Goal: Information Seeking & Learning: Find specific page/section

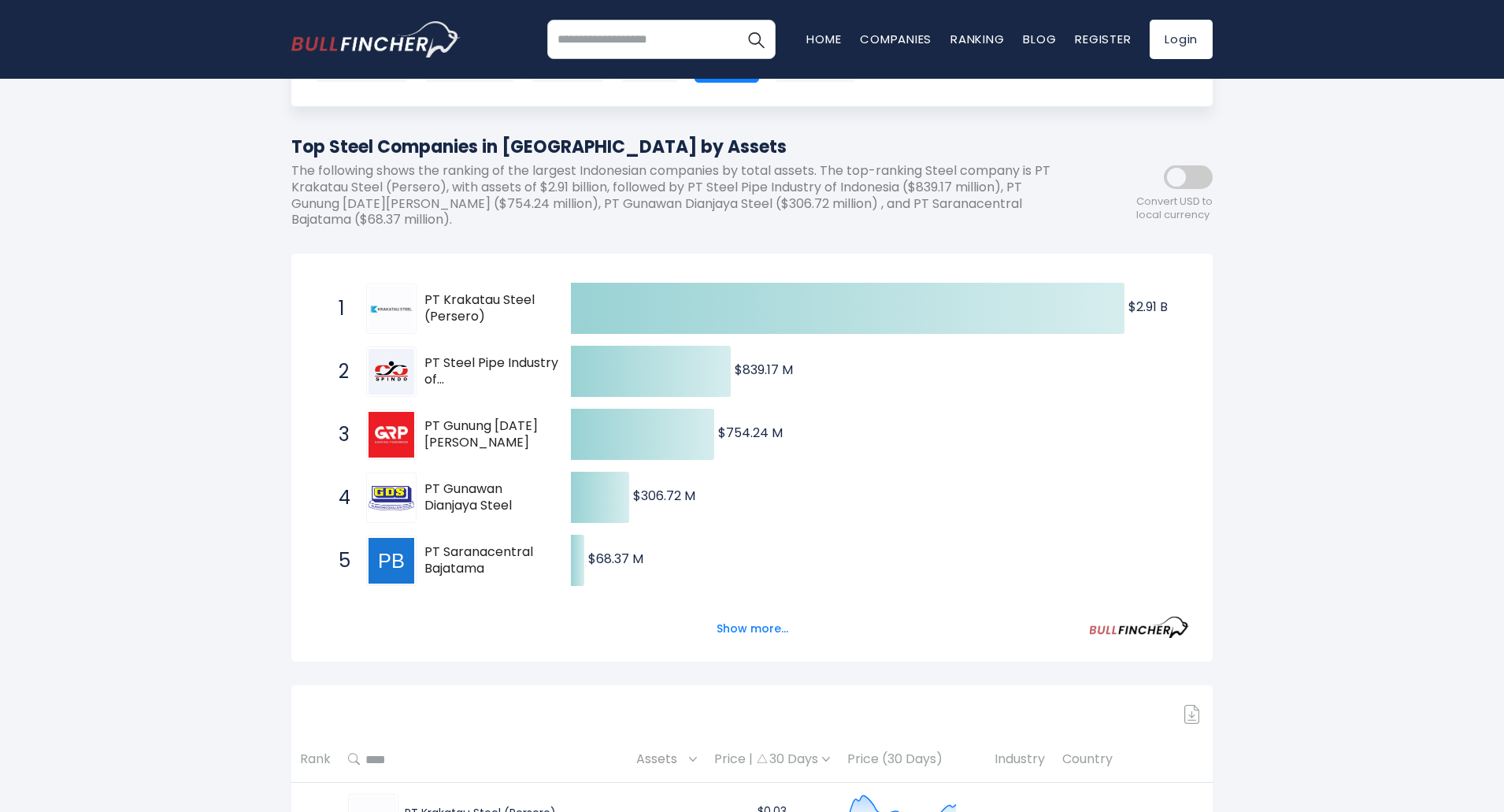
scroll to position [157, 0]
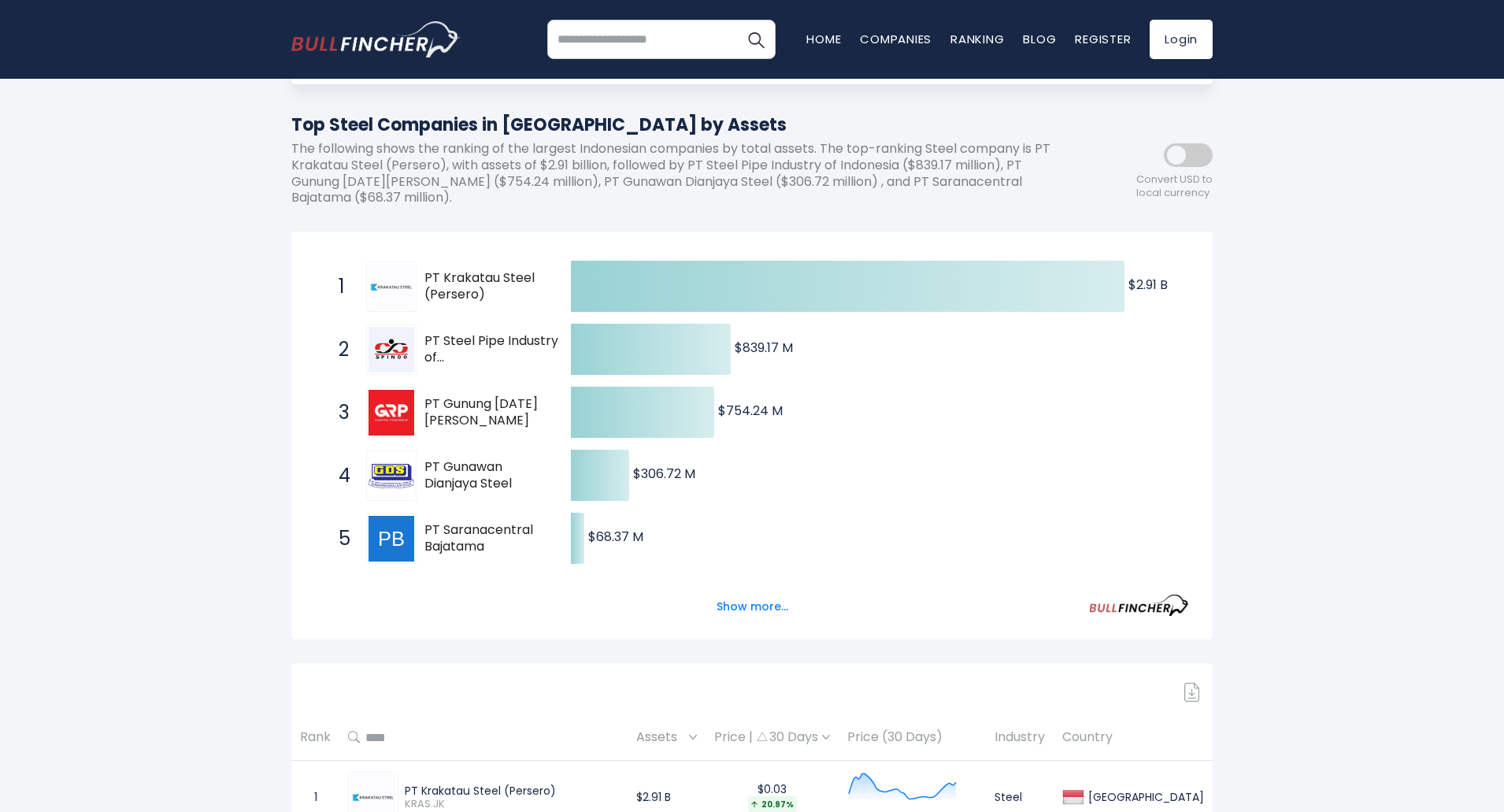
drag, startPoint x: 539, startPoint y: 274, endPoint x: 453, endPoint y: 270, distance: 86.1
click at [453, 270] on span "PT Krakatau Steel (Persero)" at bounding box center [483, 286] width 118 height 33
click at [448, 276] on span "PT Krakatau Steel (Persero)" at bounding box center [483, 286] width 118 height 33
click at [433, 275] on span "PT Krakatau Steel (Persero)" at bounding box center [483, 286] width 118 height 33
click at [424, 276] on div "1 PT Krakatau Steel (Persero) KRAS.JK" at bounding box center [437, 286] width 213 height 50
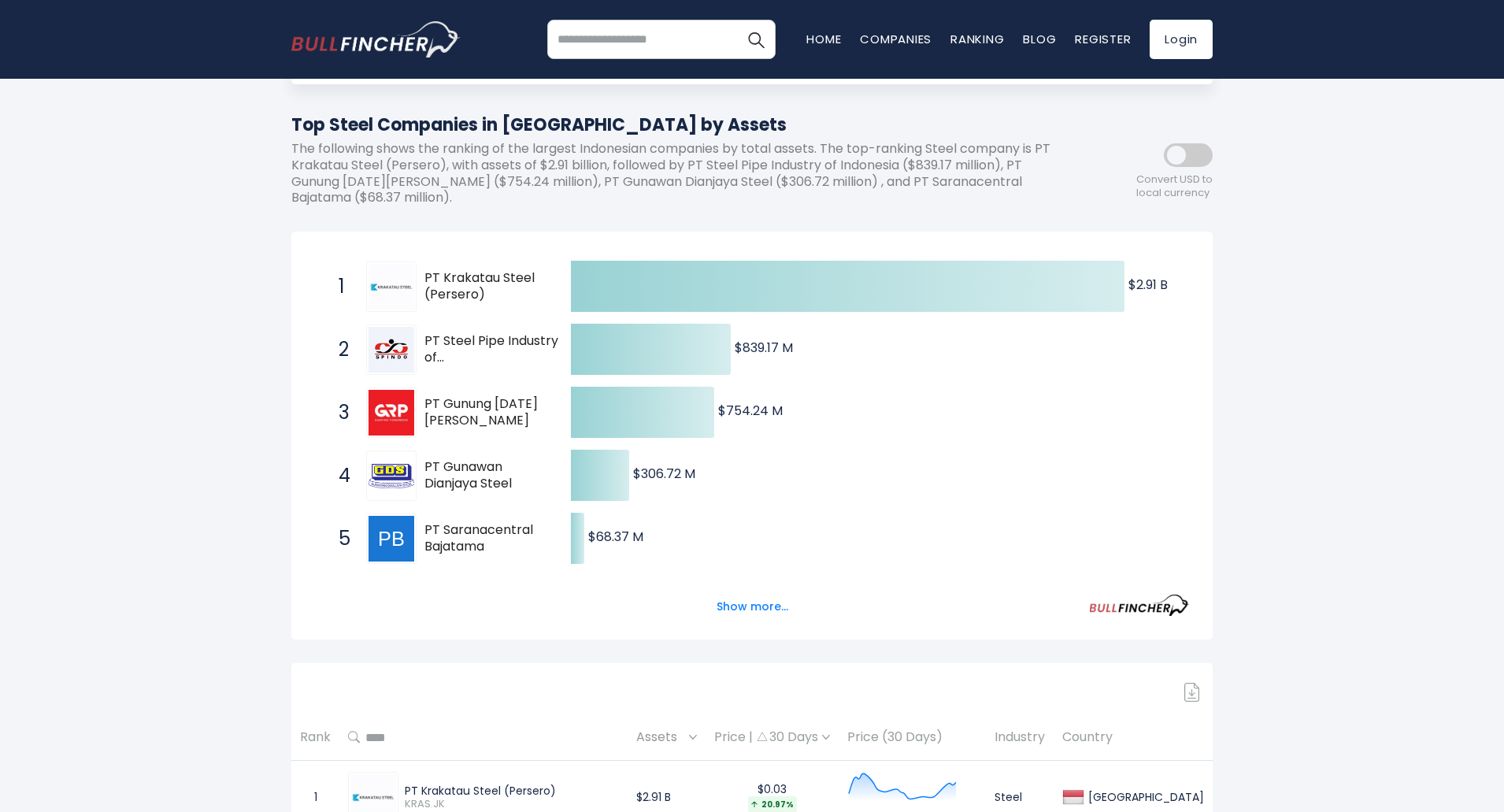
drag, startPoint x: 424, startPoint y: 276, endPoint x: 460, endPoint y: 278, distance: 36.1
click at [460, 278] on div "1 PT Krakatau Steel (Persero) KRAS.JK" at bounding box center [437, 286] width 213 height 50
click at [460, 278] on span "PT Krakatau Steel (Persero)" at bounding box center [483, 286] width 118 height 33
click at [470, 277] on span "PT Krakatau Steel (Persero)" at bounding box center [483, 286] width 118 height 33
click at [470, 277] on span "PT Krakatau Steel (Persero)" at bounding box center [483, 286] width 118 height 33
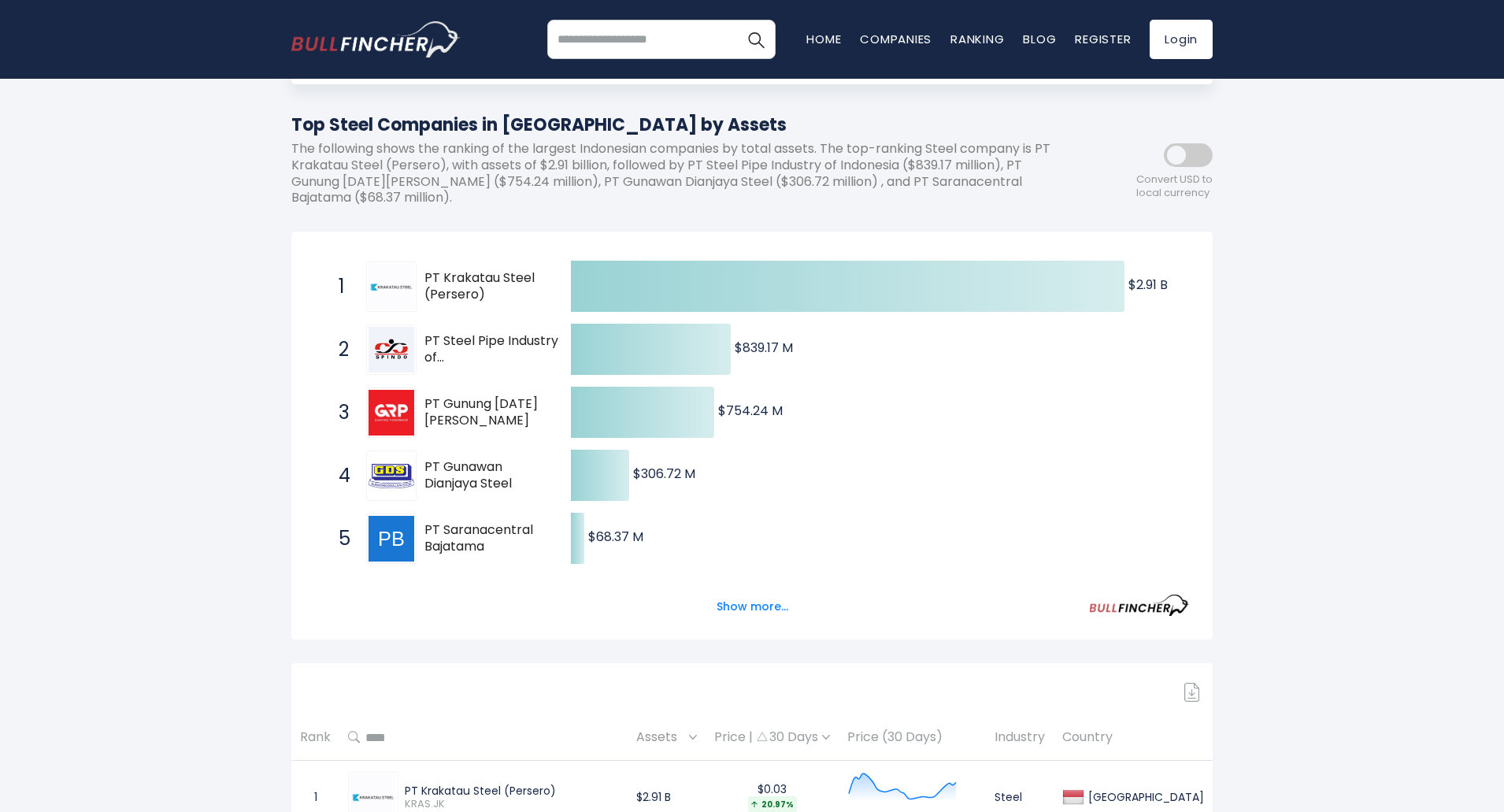
click at [470, 277] on span "PT Krakatau Steel (Persero)" at bounding box center [483, 286] width 118 height 33
click at [486, 276] on span "PT Krakatau Steel (Persero)" at bounding box center [483, 286] width 118 height 33
click at [504, 274] on span "PT Krakatau Steel (Persero)" at bounding box center [483, 286] width 118 height 33
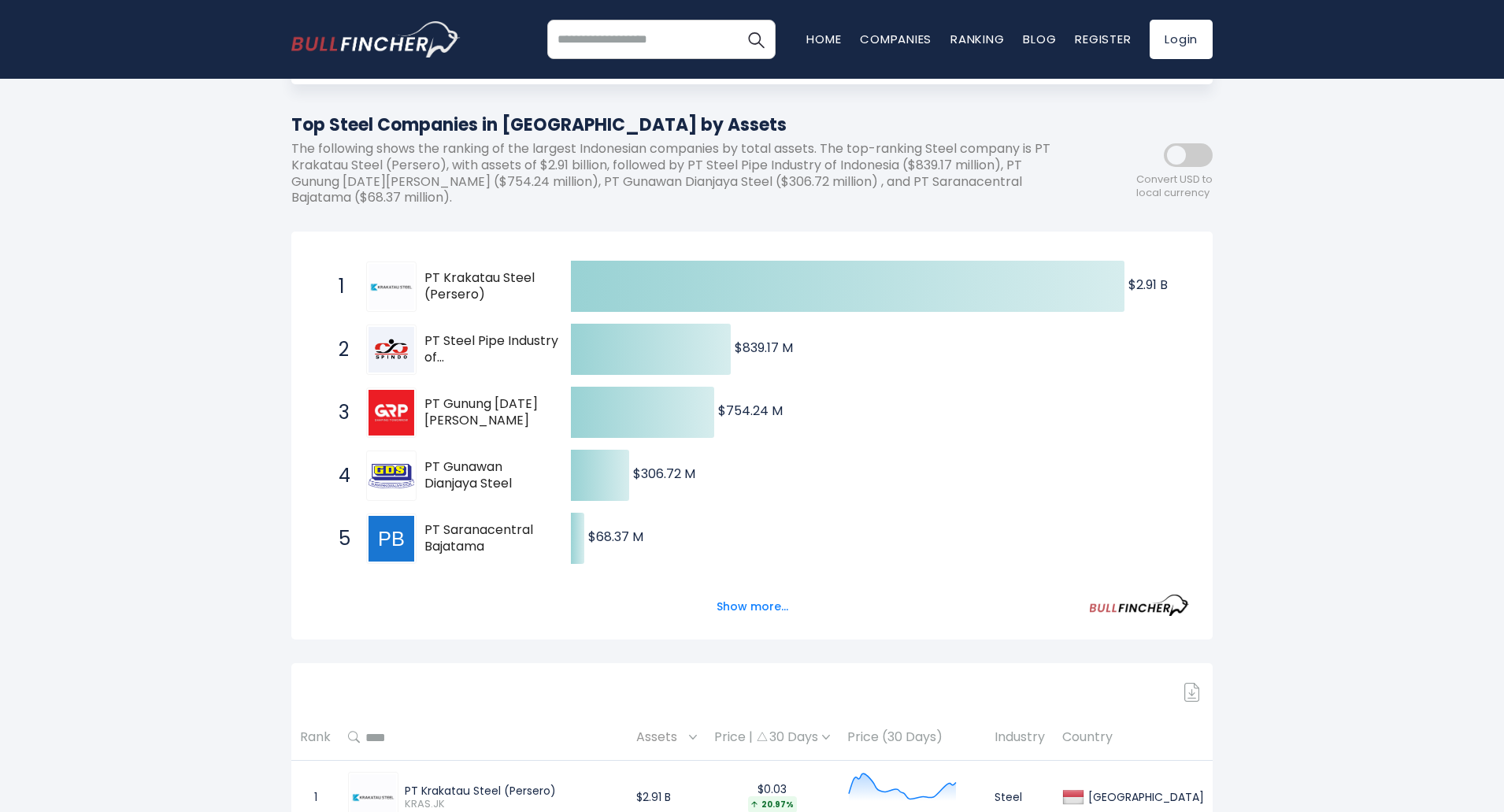
click at [464, 286] on span "PT Krakatau Steel (Persero)" at bounding box center [483, 286] width 118 height 33
click at [465, 284] on span "PT Krakatau Steel (Persero)" at bounding box center [483, 286] width 118 height 33
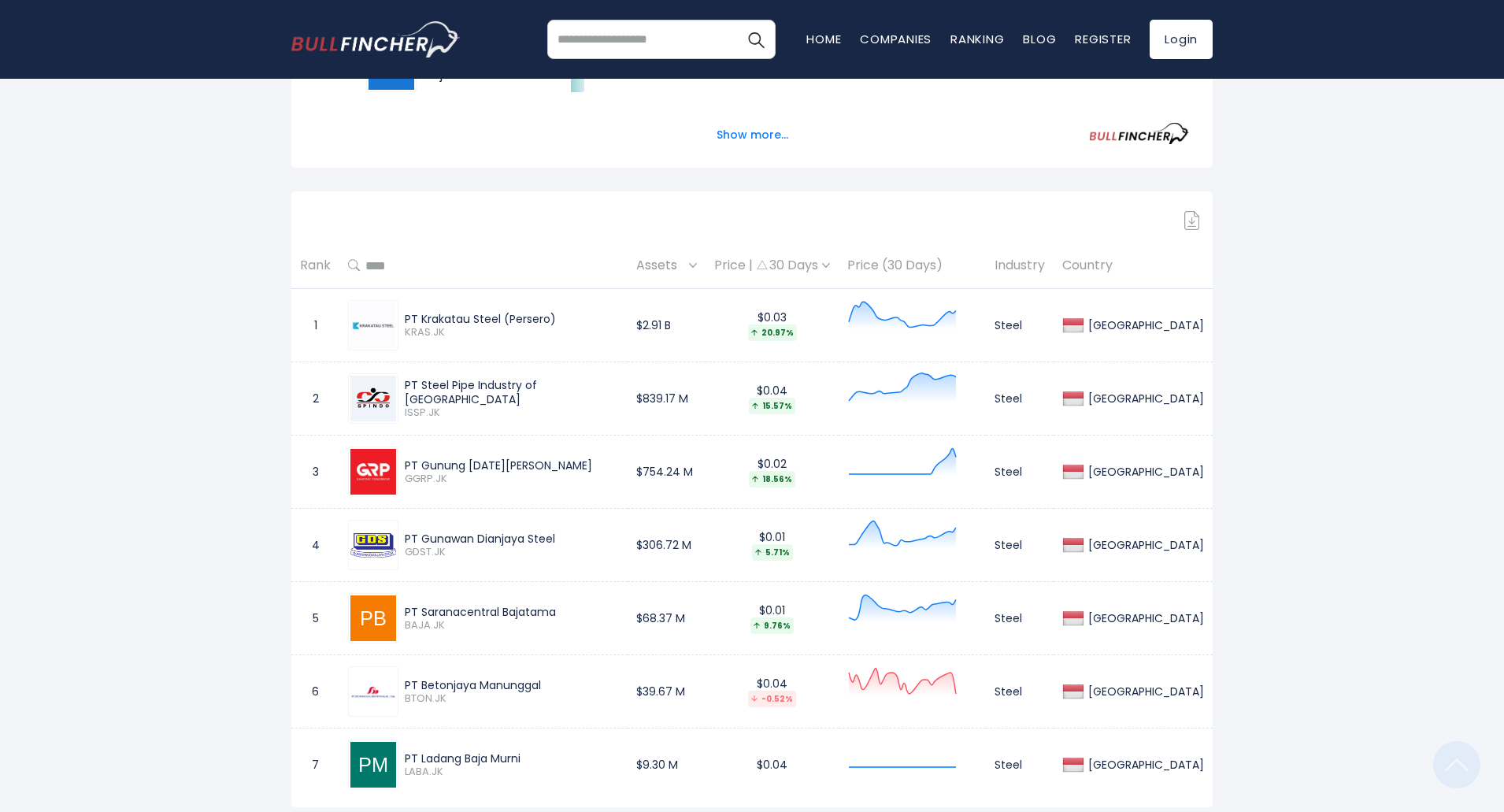
scroll to position [630, 0]
drag, startPoint x: 409, startPoint y: 321, endPoint x: 559, endPoint y: 321, distance: 150.0
click at [559, 321] on div "PT Krakatau Steel (Persero)" at bounding box center [512, 318] width 214 height 14
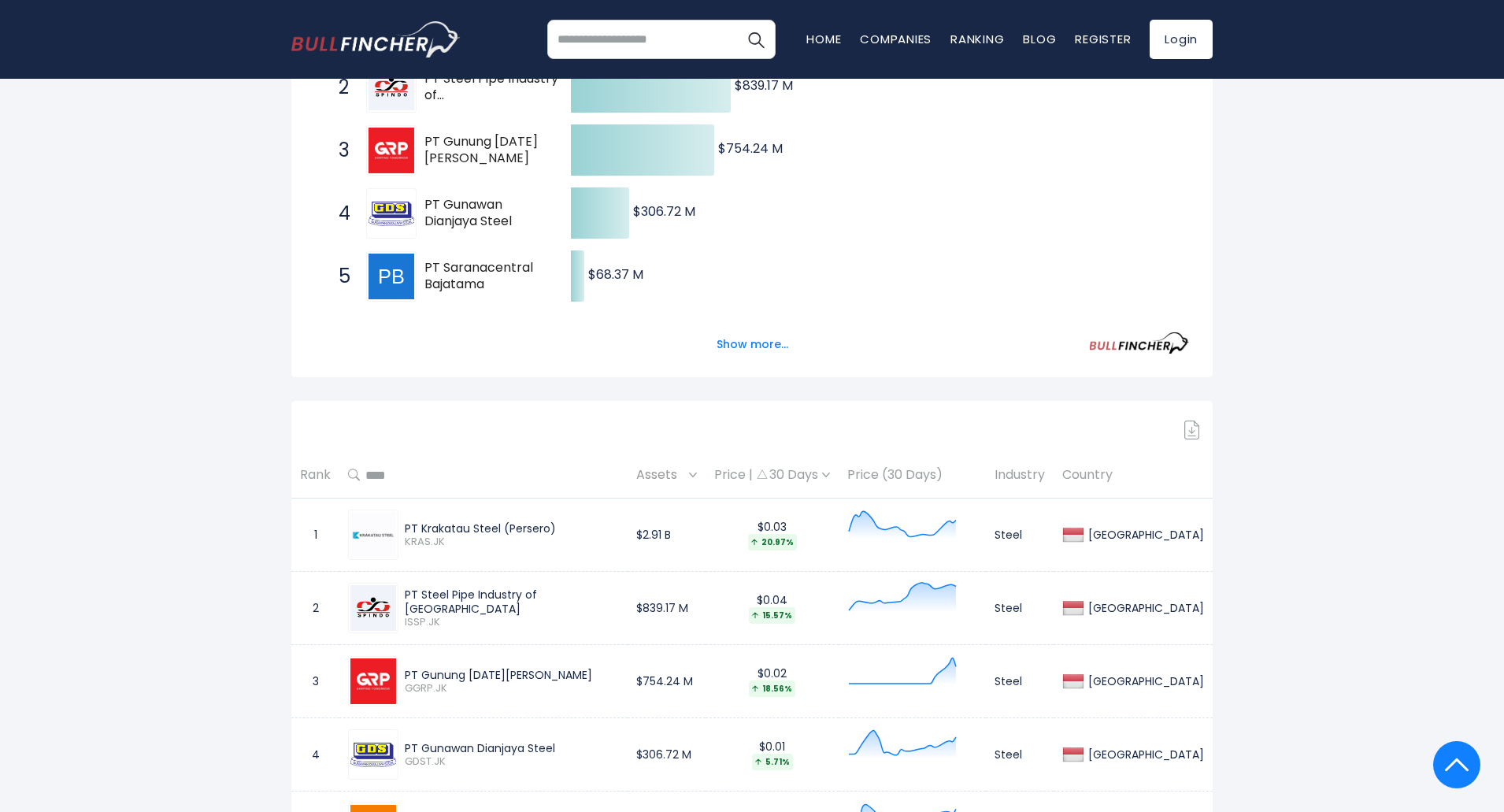
scroll to position [236, 0]
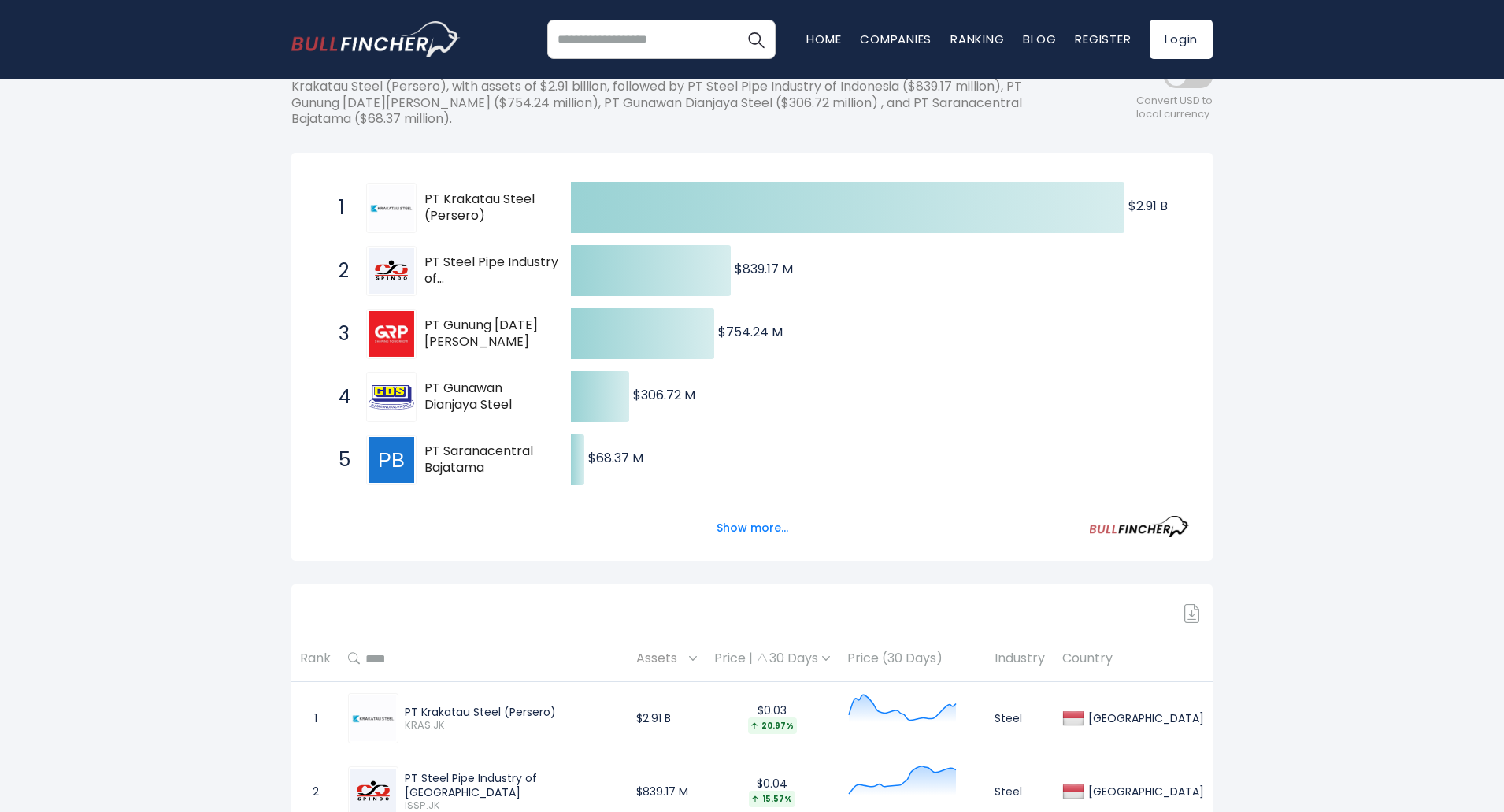
click at [492, 273] on span "PT Steel Pipe Industry of Indonesia" at bounding box center [494, 271] width 138 height 33
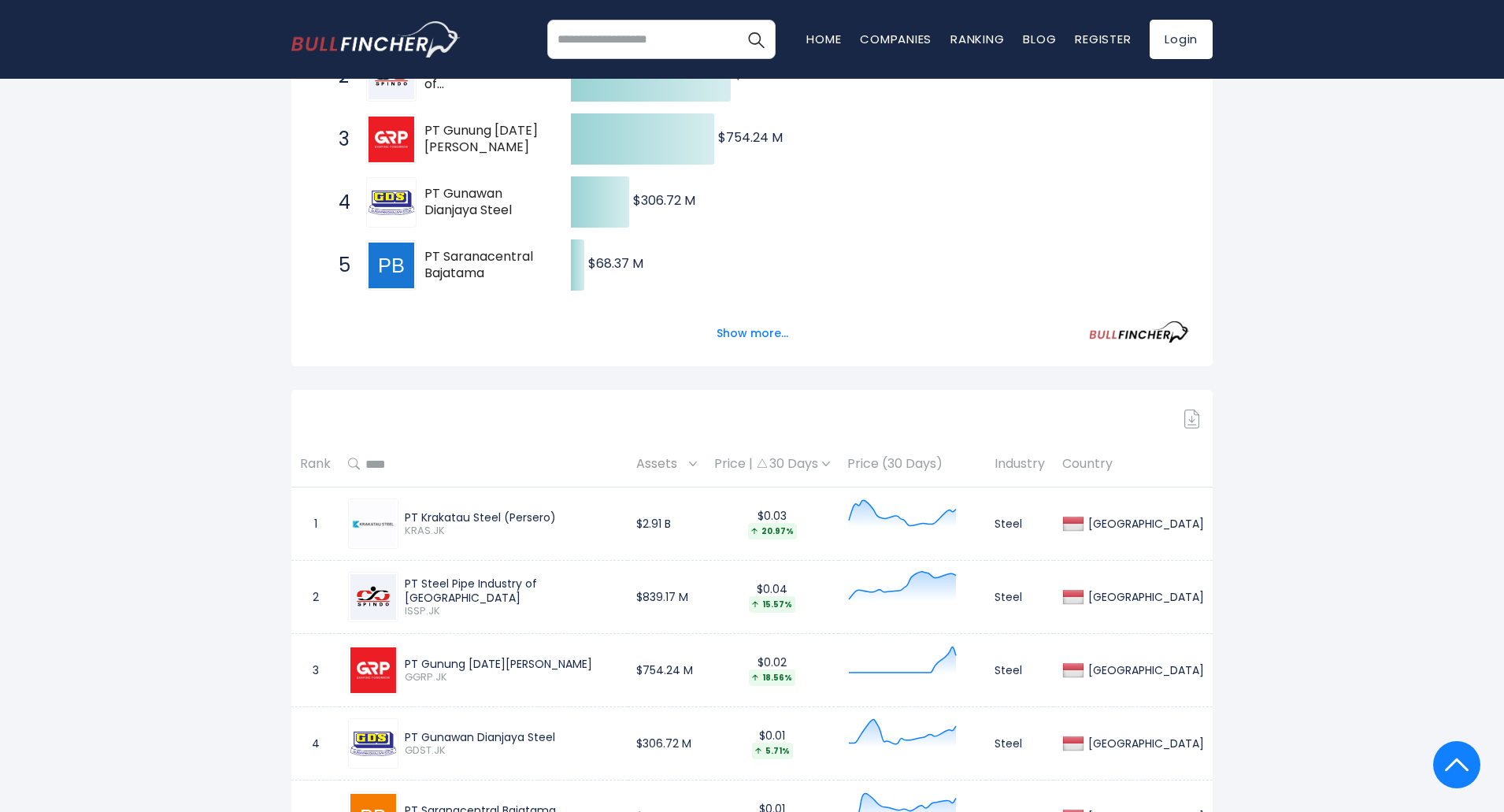
scroll to position [708, 0]
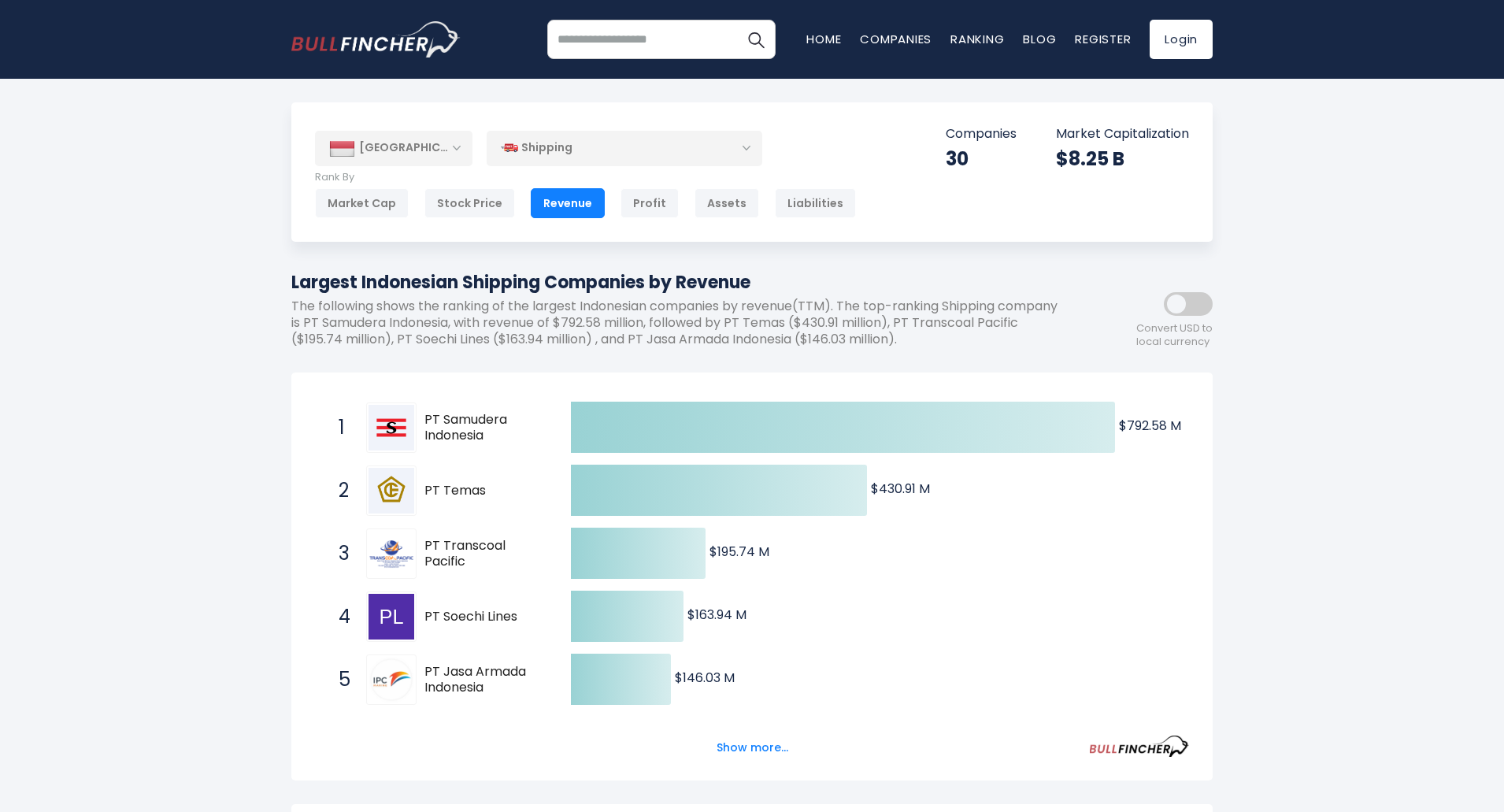
drag, startPoint x: 494, startPoint y: 432, endPoint x: 442, endPoint y: 419, distance: 53.6
click at [442, 419] on span "PT Samudera Indonesia" at bounding box center [483, 428] width 118 height 33
